Goal: Learn about a topic: Learn about a topic

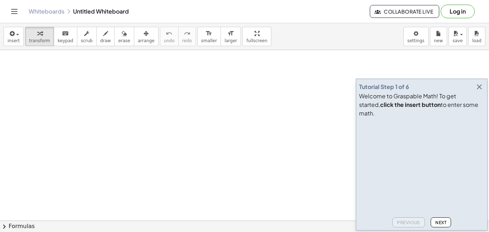
click at [480, 91] on icon "button" at bounding box center [479, 87] width 9 height 9
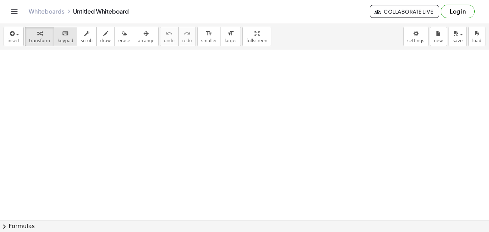
click at [67, 35] on div "keyboard" at bounding box center [66, 33] width 16 height 9
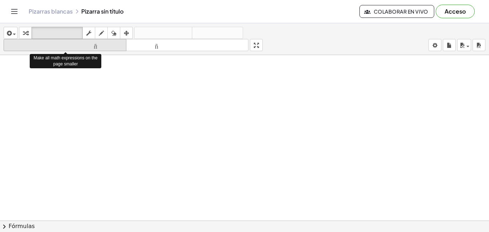
click at [58, 39] on button "tamaño_del_formato menor" at bounding box center [65, 45] width 123 height 12
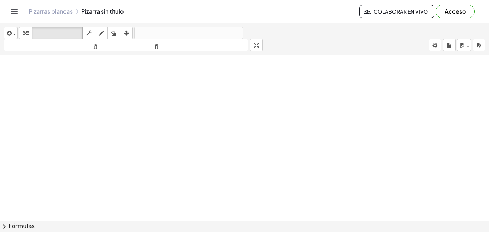
click at [14, 11] on icon "Cambiar navegación" at bounding box center [14, 11] width 9 height 9
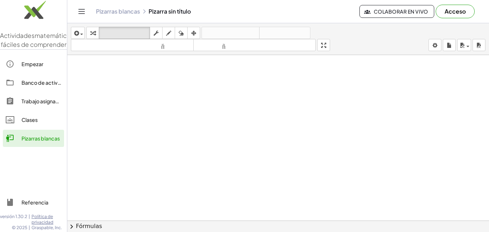
click at [39, 67] on font "Empezar" at bounding box center [32, 64] width 22 height 6
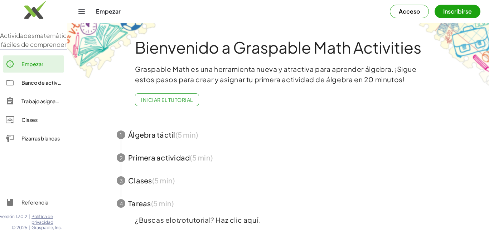
scroll to position [25, 0]
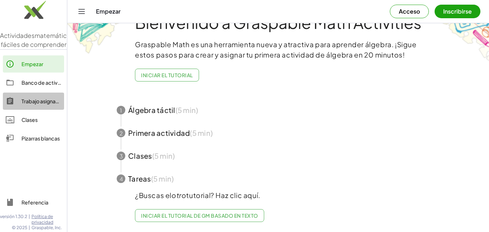
click at [43, 105] on font "Trabajo asignado" at bounding box center [41, 101] width 41 height 6
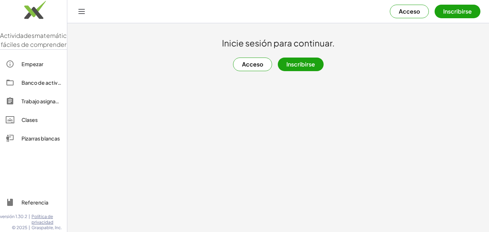
click at [35, 142] on font "Pizarras blancas" at bounding box center [40, 138] width 38 height 6
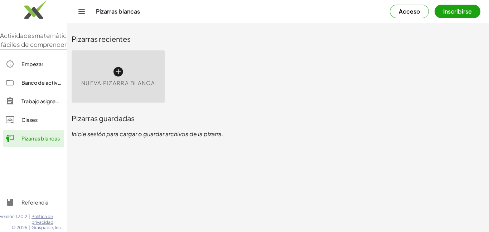
click at [121, 74] on icon at bounding box center [117, 71] width 11 height 11
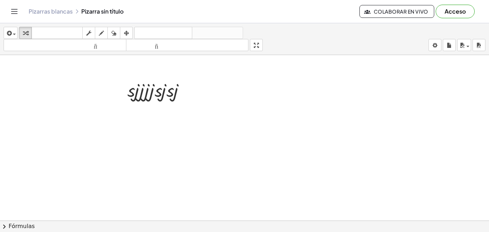
click at [227, 168] on div at bounding box center [244, 226] width 489 height 342
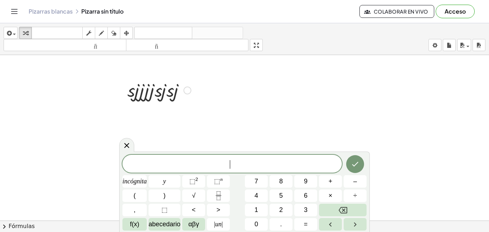
click at [185, 91] on div at bounding box center [188, 91] width 8 height 8
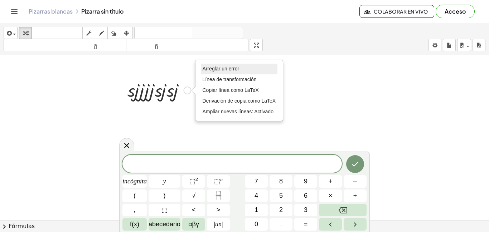
click at [231, 71] on font "Arreglar un error" at bounding box center [221, 69] width 37 height 6
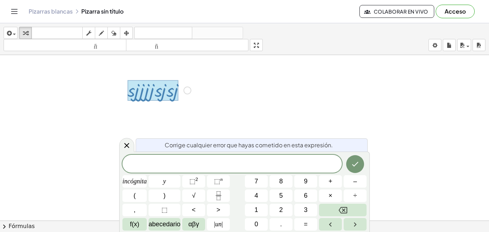
click at [267, 164] on span "​" at bounding box center [233, 165] width 220 height 10
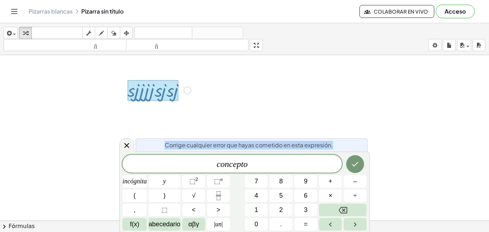
drag, startPoint x: 345, startPoint y: 148, endPoint x: 352, endPoint y: 139, distance: 11.4
click at [352, 139] on div "Corrige cualquier error que hayas cometido en esta expresión." at bounding box center [252, 145] width 232 height 13
drag, startPoint x: 367, startPoint y: 172, endPoint x: 376, endPoint y: 163, distance: 12.4
click at [376, 163] on body "Actividades matemáticas fáciles de comprender Empezar Banco de actividades Trab…" at bounding box center [244, 116] width 489 height 232
click at [269, 167] on span "c o n c e p t o" at bounding box center [233, 165] width 220 height 10
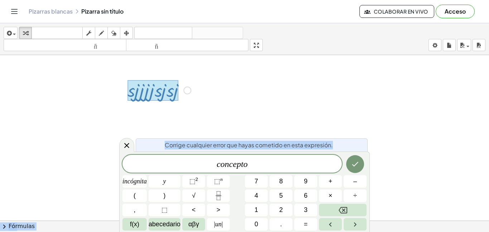
click at [269, 167] on span "c o n c e p t o" at bounding box center [233, 165] width 220 height 10
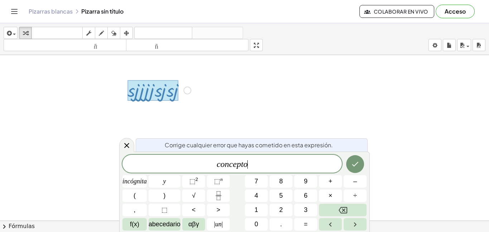
click at [269, 167] on span "c o n c e p t o ​" at bounding box center [233, 165] width 220 height 10
